Goal: Check status: Check status

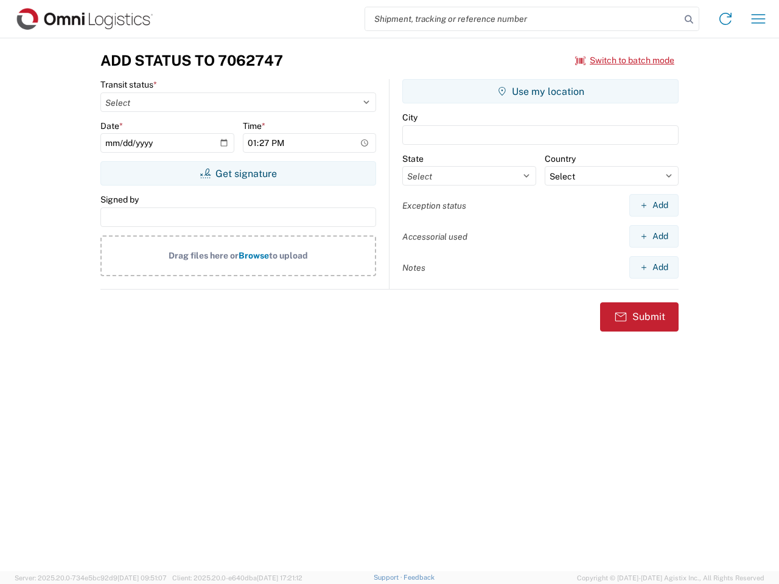
click at [523, 19] on input "search" at bounding box center [522, 18] width 315 height 23
click at [689, 19] on icon at bounding box center [688, 19] width 17 height 17
click at [725, 19] on icon at bounding box center [724, 18] width 19 height 19
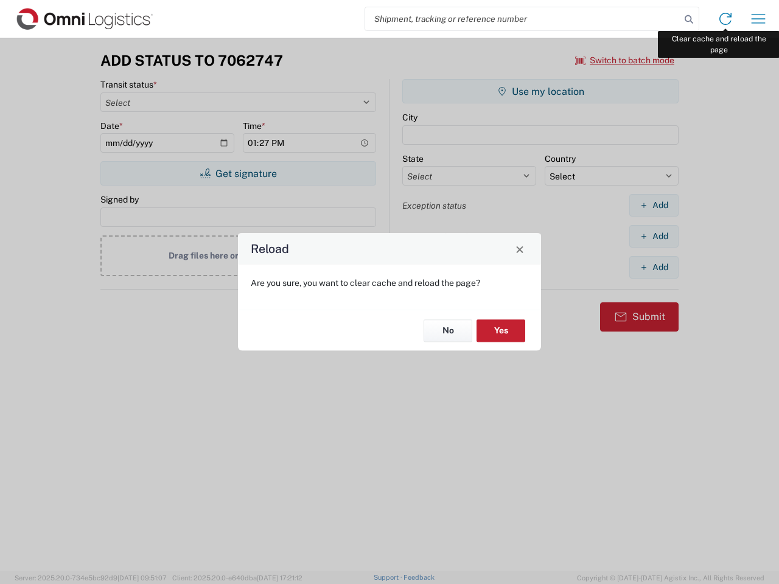
click at [758, 19] on div "Reload Are you sure, you want to clear cache and reload the page? No Yes" at bounding box center [389, 292] width 779 height 584
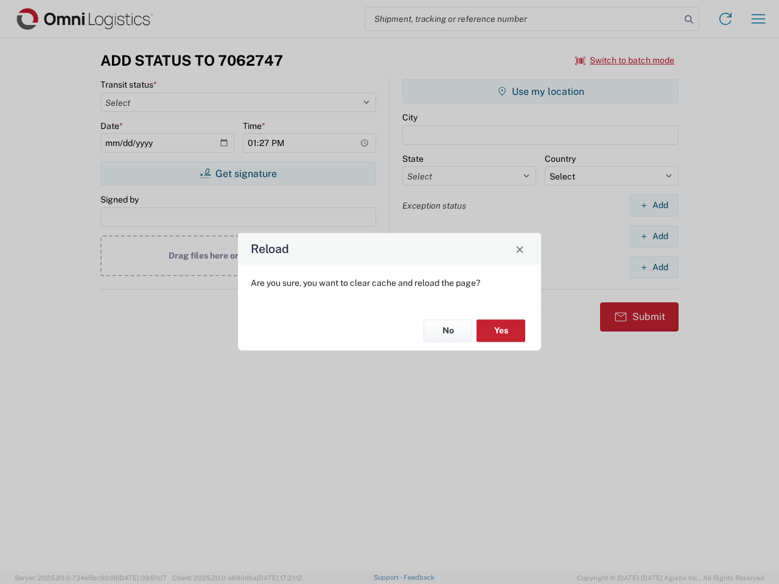
click at [625, 60] on div "Reload Are you sure, you want to clear cache and reload the page? No Yes" at bounding box center [389, 292] width 779 height 584
click at [238, 173] on div "Reload Are you sure, you want to clear cache and reload the page? No Yes" at bounding box center [389, 292] width 779 height 584
click at [540, 91] on div "Reload Are you sure, you want to clear cache and reload the page? No Yes" at bounding box center [389, 292] width 779 height 584
click at [653, 205] on div "Reload Are you sure, you want to clear cache and reload the page? No Yes" at bounding box center [389, 292] width 779 height 584
click at [653, 236] on div "Reload Are you sure, you want to clear cache and reload the page? No Yes" at bounding box center [389, 292] width 779 height 584
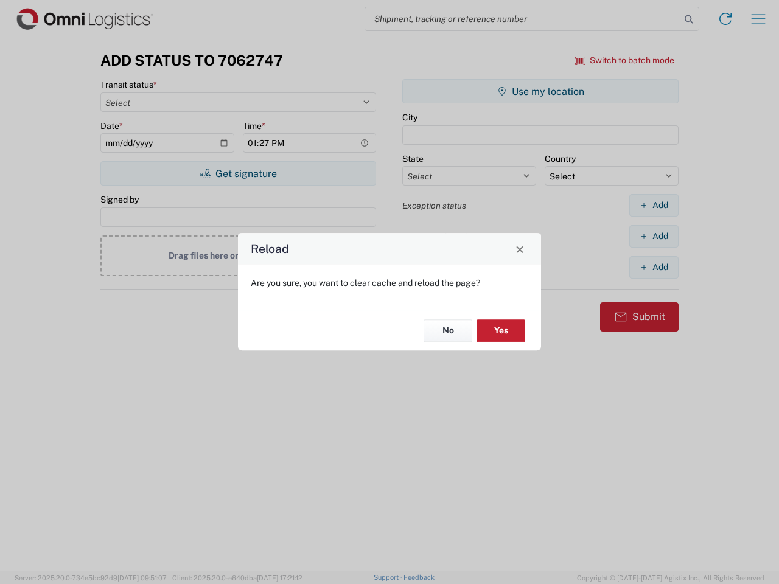
click at [653, 267] on div "Reload Are you sure, you want to clear cache and reload the page? No Yes" at bounding box center [389, 292] width 779 height 584
